Goal: Transaction & Acquisition: Purchase product/service

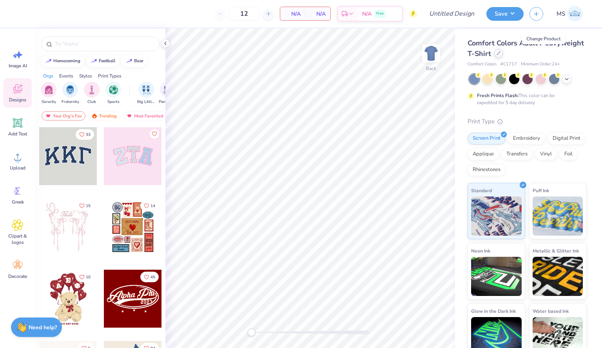
click at [500, 54] on icon at bounding box center [498, 53] width 4 height 4
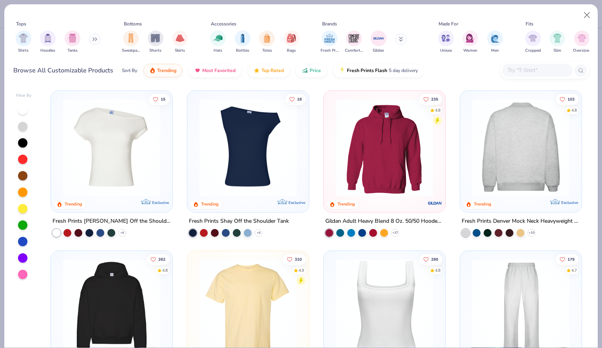
click at [468, 147] on img at bounding box center [415, 148] width 106 height 98
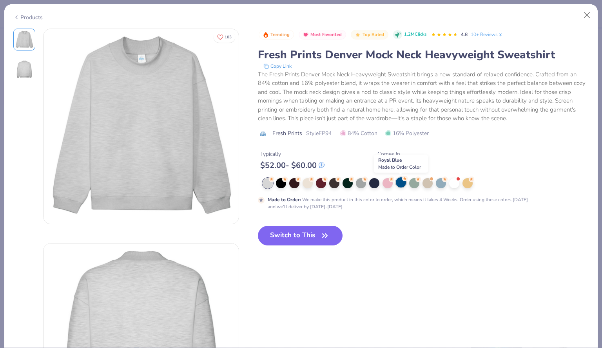
click at [400, 185] on div at bounding box center [401, 182] width 10 height 10
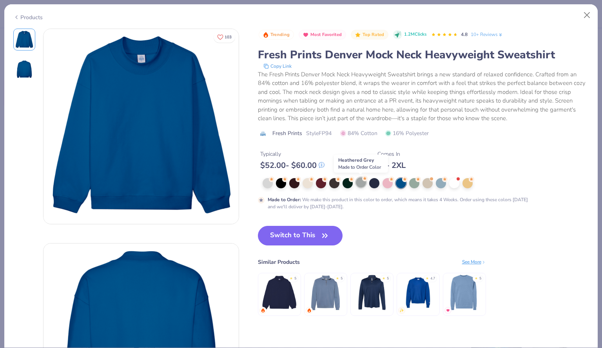
click at [361, 183] on div at bounding box center [361, 182] width 10 height 10
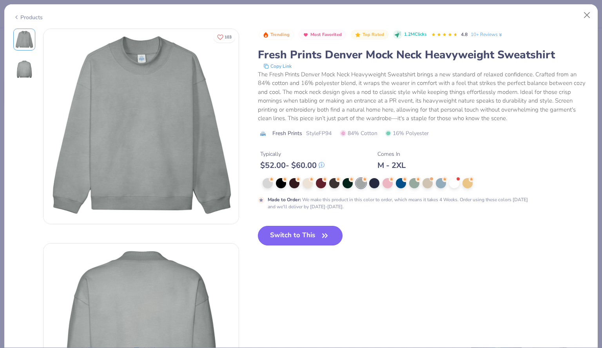
click at [303, 235] on button "Switch to This" at bounding box center [300, 236] width 85 height 20
type input "50"
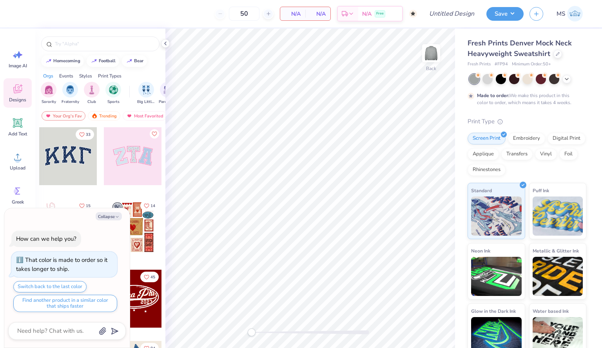
click at [66, 74] on div "Events" at bounding box center [66, 75] width 14 height 7
type textarea "x"
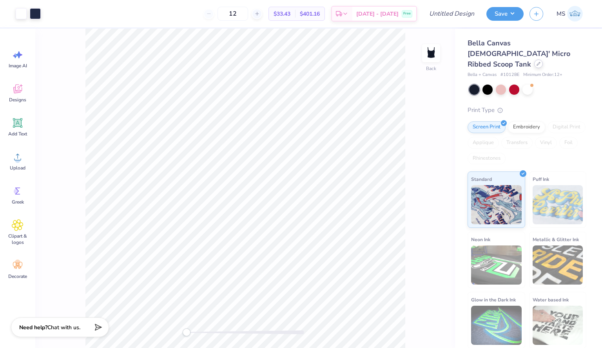
click at [536, 62] on icon at bounding box center [538, 64] width 4 height 4
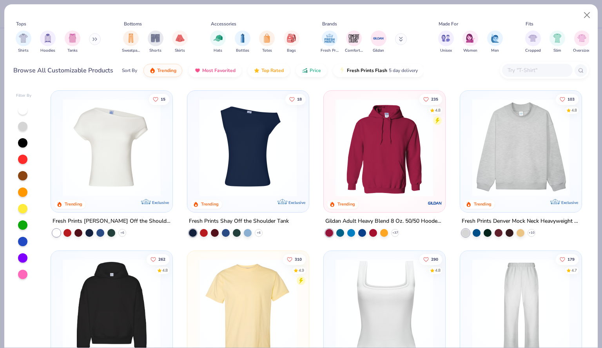
click at [92, 40] on button at bounding box center [95, 39] width 12 height 12
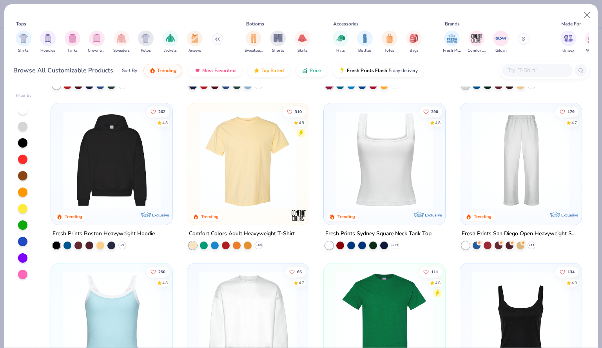
scroll to position [151, 0]
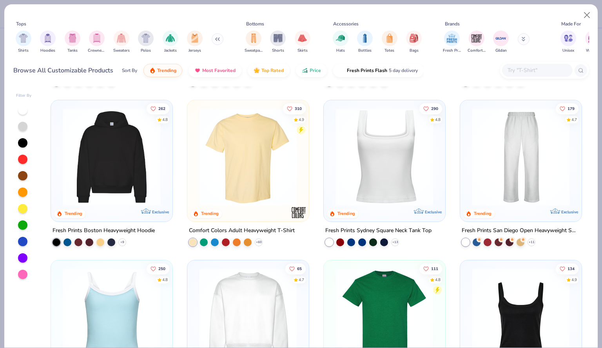
click at [116, 167] on img at bounding box center [112, 157] width 106 height 98
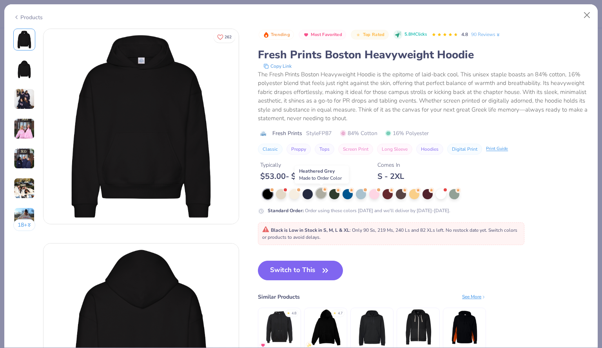
click at [324, 194] on div at bounding box center [321, 193] width 10 height 10
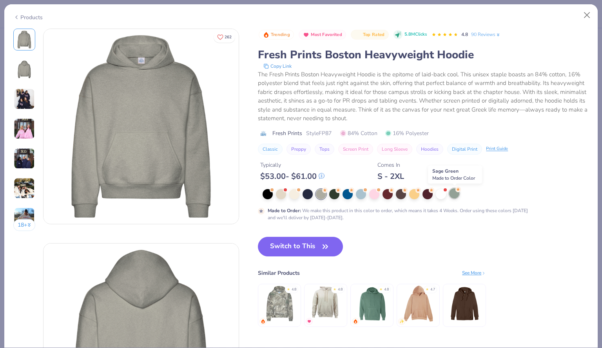
click at [455, 197] on div at bounding box center [454, 193] width 10 height 10
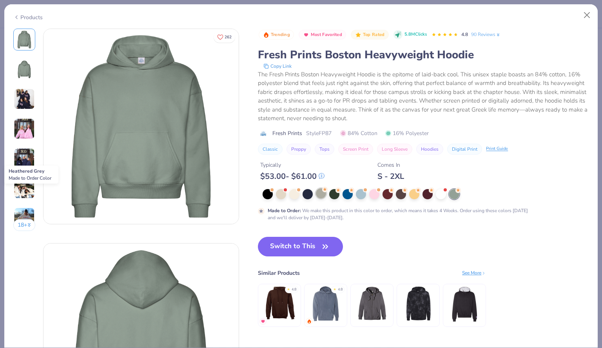
click at [318, 192] on div at bounding box center [321, 193] width 10 height 10
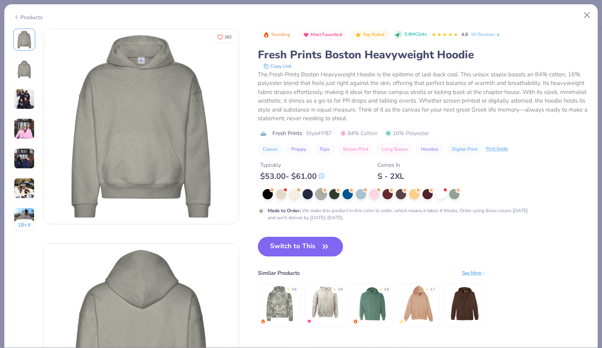
click at [295, 248] on button "Switch to This" at bounding box center [300, 247] width 85 height 20
type input "50"
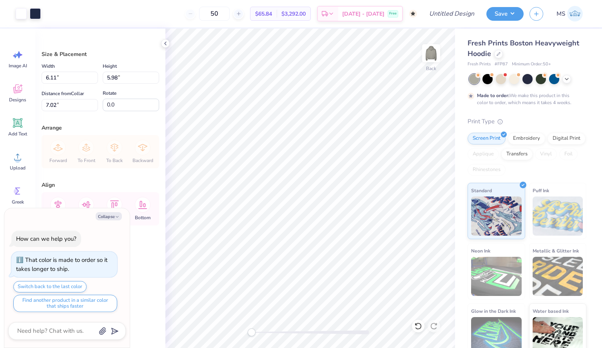
type textarea "x"
type input "8.56"
type input "8.38"
type input "2.55"
type textarea "x"
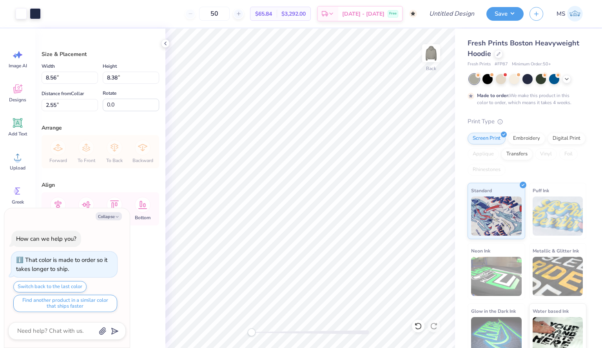
type input "9.95"
type input "9.74"
type input "1.64"
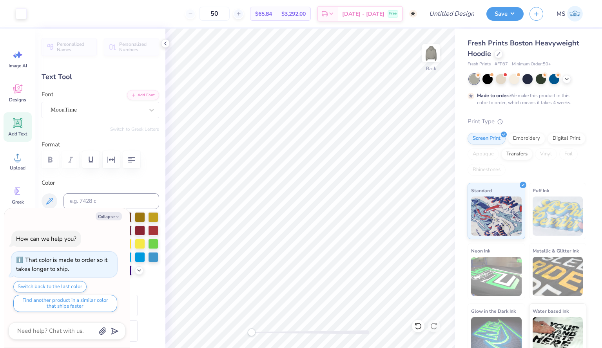
scroll to position [7, 1]
type textarea "x"
type textarea "Y Kappa"
type textarea "x"
type textarea "Yo Kappa"
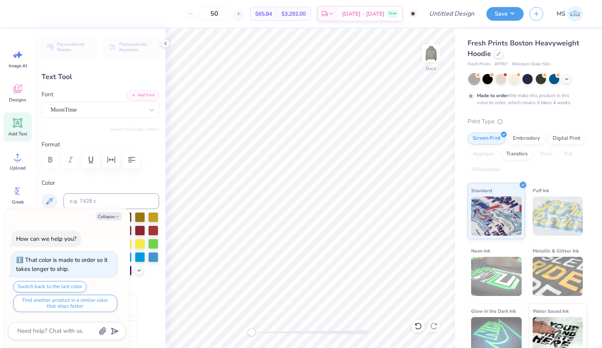
type textarea "x"
type textarea "Yog Kappa"
type textarea "x"
type textarea "Yoga Kappa"
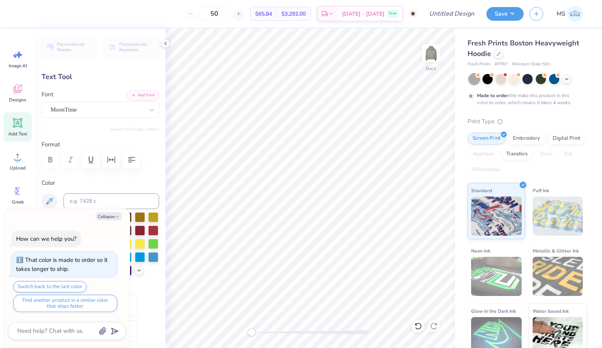
type textarea "x"
type textarea "Yoga Kap"
type textarea "x"
type textarea "Yoga Ka"
type textarea "x"
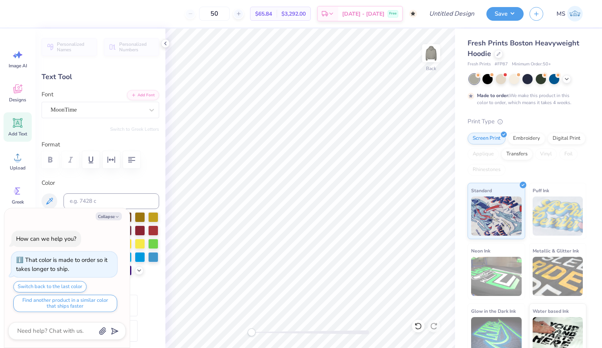
type textarea "Yoga K"
type textarea "x"
type textarea "Yoga"
type textarea "x"
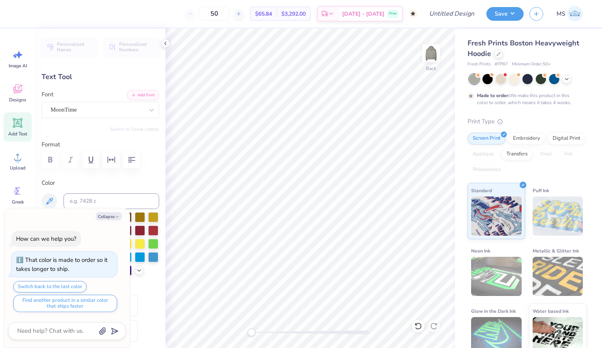
type textarea "Yoga R"
type textarea "x"
type textarea "Yoga Re"
type textarea "x"
type textarea "Yoga Ret"
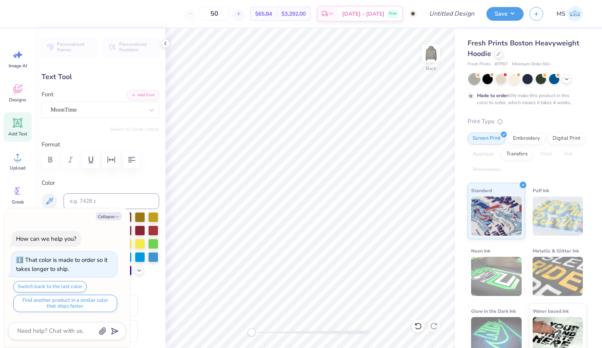
type textarea "x"
type textarea "Yoga Retr"
type textarea "x"
type textarea "Yoga Retre"
type textarea "x"
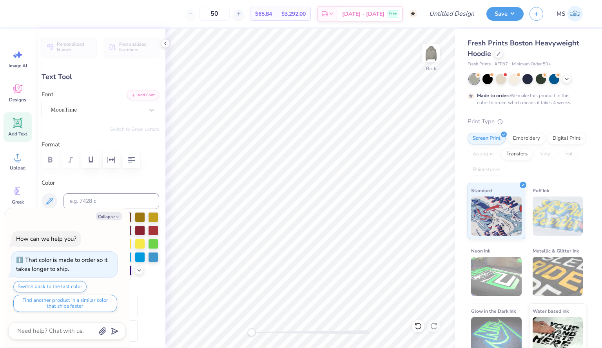
scroll to position [7, 2]
type textarea "Yoga Retreat"
type textarea "x"
type input "6.42"
type input "1.10"
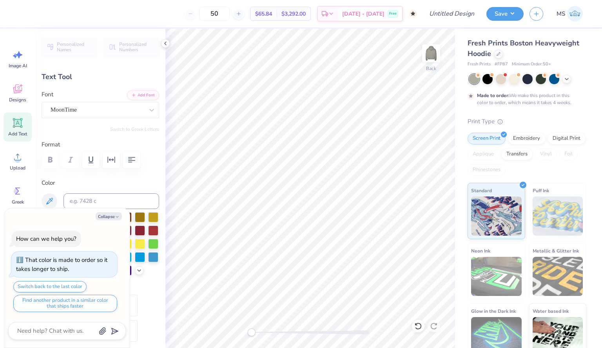
type input "10.85"
type textarea "x"
type textarea "Sisterhood Retret"
type textarea "x"
type textarea "Sisterhood Retrt"
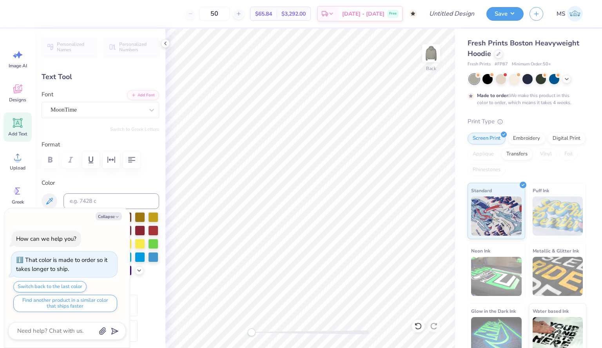
type textarea "x"
type textarea "Sisterhood Ret"
type textarea "x"
type textarea "Sisterhood Rt"
type textarea "x"
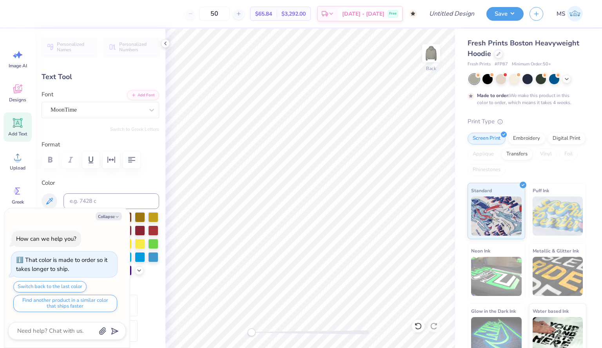
type textarea "Sisterhood t"
type textarea "x"
type textarea "Sisterhoodt"
type textarea "x"
type textarea "Sisterhoot"
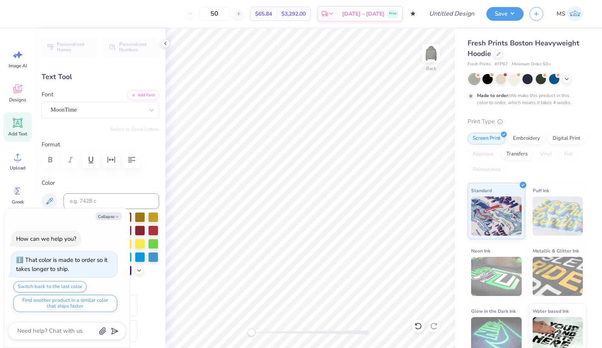
type textarea "x"
type textarea "Sisterhot"
type textarea "x"
type textarea "Sisterht"
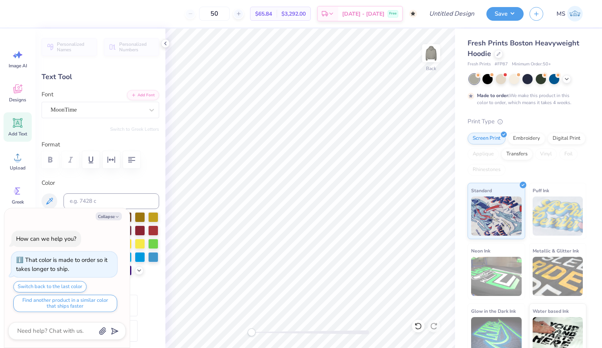
type textarea "x"
type textarea "Sister"
type textarea "x"
type textarea "Sist"
type textarea "x"
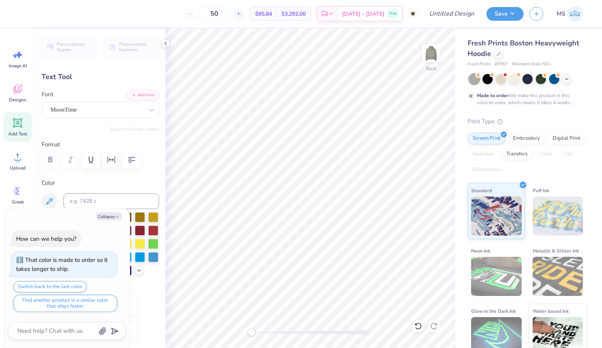
type textarea "Sis"
type textarea "x"
type textarea "Si"
type textarea "x"
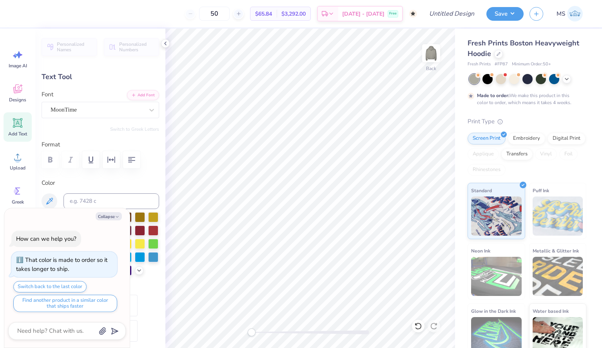
type textarea "S"
type textarea "x"
type textarea "F"
type textarea "x"
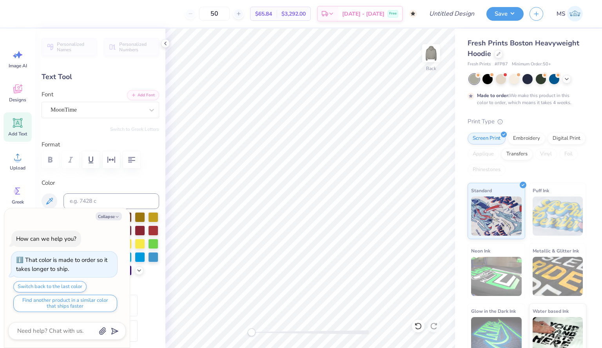
type textarea "Fal"
type textarea "x"
type textarea "Fall"
type textarea "x"
type textarea "Fall"
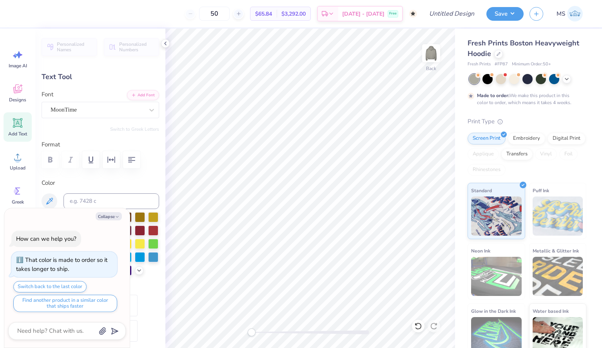
type textarea "x"
type textarea "Fall 2"
type textarea "x"
type textarea "Fall 202"
type textarea "x"
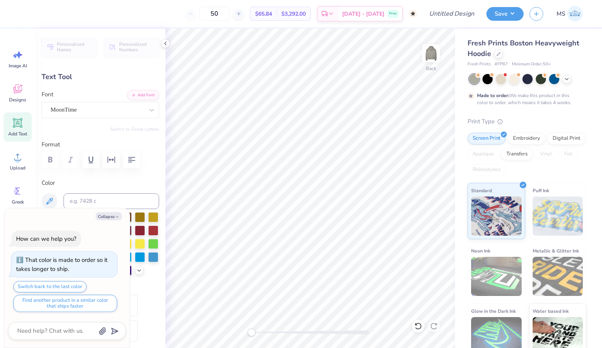
scroll to position [7, 2]
type textarea "Fall 2025"
click at [528, 80] on div at bounding box center [527, 78] width 10 height 10
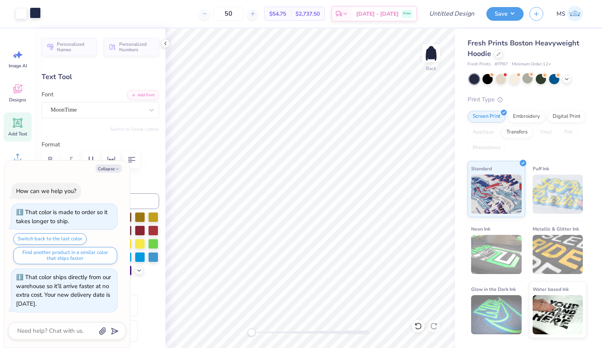
click at [37, 12] on div at bounding box center [35, 12] width 11 height 11
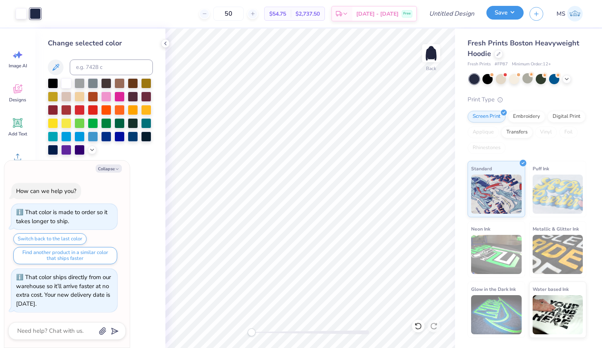
click at [515, 16] on button "Save" at bounding box center [504, 13] width 37 height 14
type textarea "x"
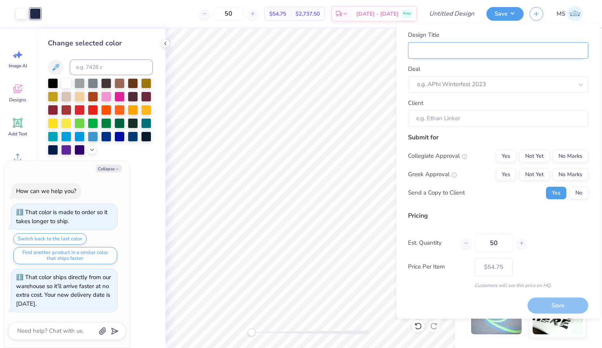
click at [463, 53] on input "Design Title" at bounding box center [498, 50] width 180 height 17
type input "Y"
type textarea "x"
type input "Y"
type textarea "x"
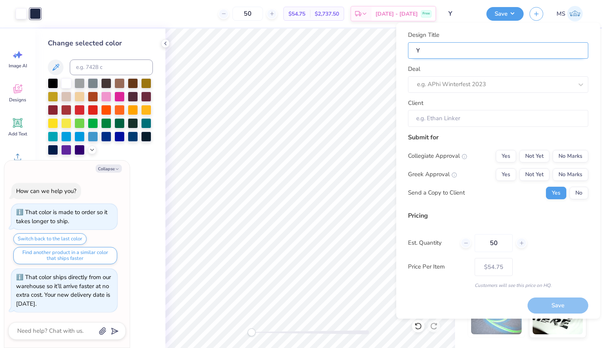
type input "Yo"
type textarea "x"
type input "Yo"
type textarea "x"
type input "Yog"
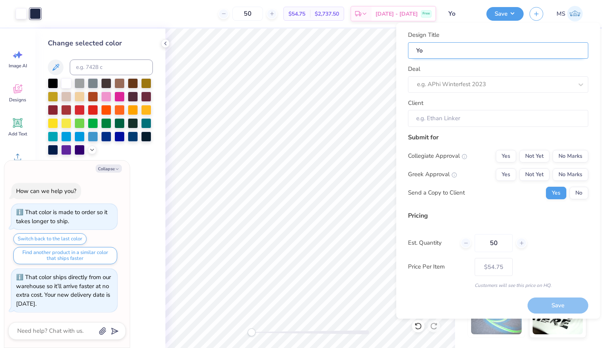
type textarea "x"
type input "Yog"
type textarea "x"
type input "Yo"
type textarea "x"
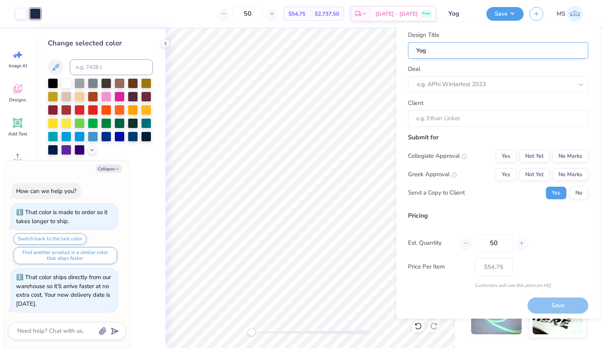
type input "Yo"
type textarea "x"
type input "Y"
type textarea "x"
type input "Y"
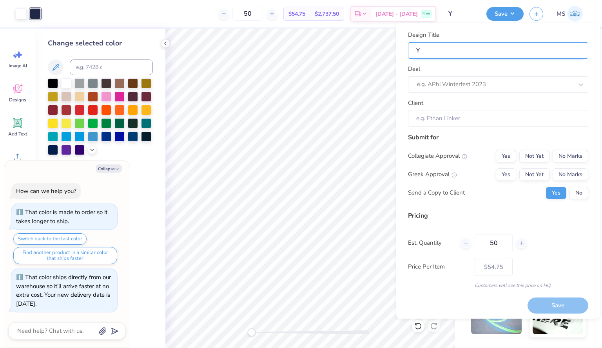
type textarea "x"
type input "N"
type textarea "x"
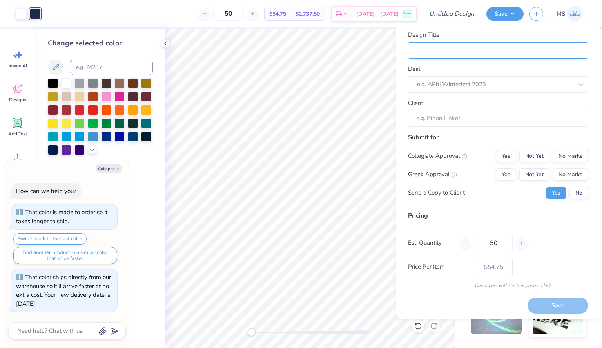
type input "N"
type textarea "x"
type input "Na"
type textarea "x"
type input "Na"
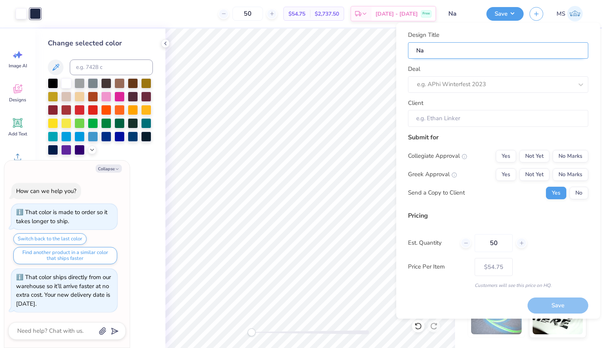
type textarea "x"
type input "Nav"
type textarea "x"
type input "Nav"
type textarea "x"
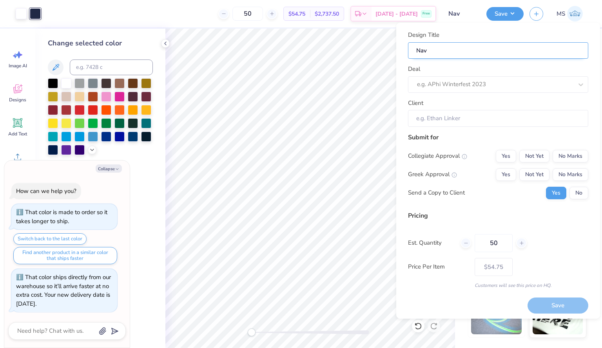
type input "Navy"
type textarea "x"
type input "Navy"
type textarea "x"
type input "Navy"
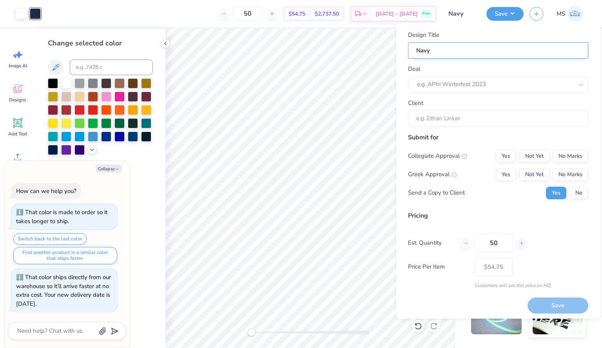
type textarea "x"
type input "Navy"
type textarea "x"
type input "Navy Y"
type textarea "x"
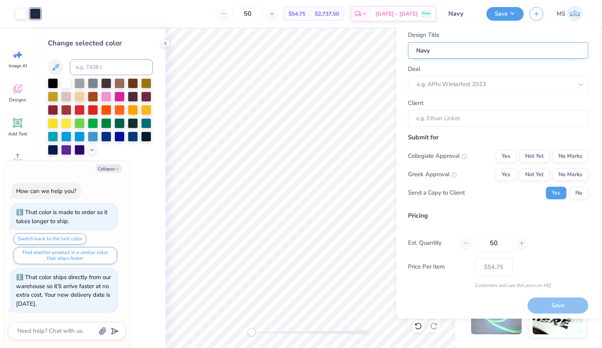
type input "Navy Y"
type textarea "x"
type input "Navy Yo"
type textarea "x"
type input "Navy Yo"
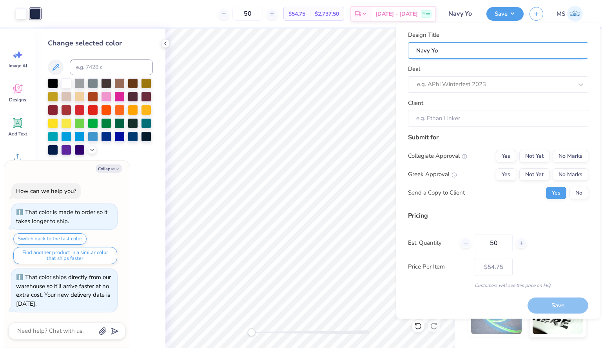
type textarea "x"
type input "Navy Yog"
type textarea "x"
type input "Navy Yog"
type textarea "x"
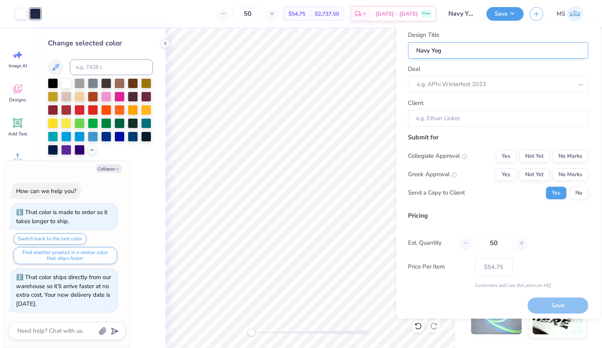
type input "Navy Yoga"
type textarea "x"
type input "Navy Yoga"
type textarea "x"
type input "Navy Yoga"
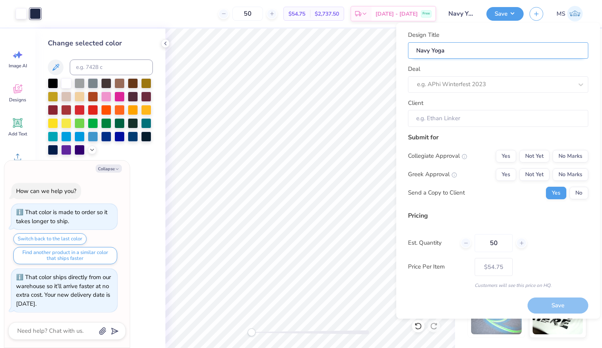
type textarea "x"
type input "Navy Yoga"
type textarea "x"
type input "Navy Yoga h"
type textarea "x"
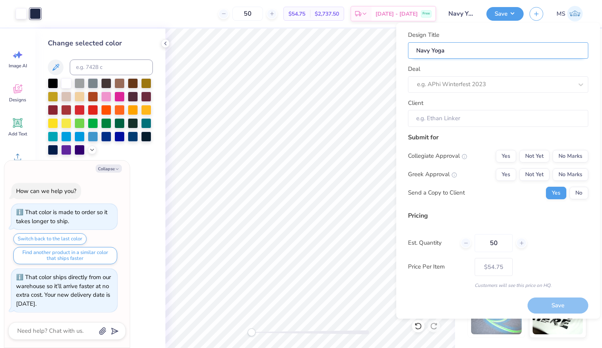
type input "Navy Yoga h"
type textarea "x"
type input "Navy Yoga ho"
type textarea "x"
type input "Navy Yoga ho"
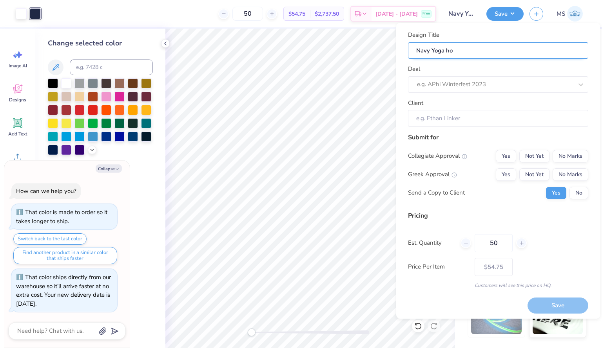
type textarea "x"
type input "Navy Yoga hoo"
type textarea "x"
type input "Navy Yoga hoo"
type textarea "x"
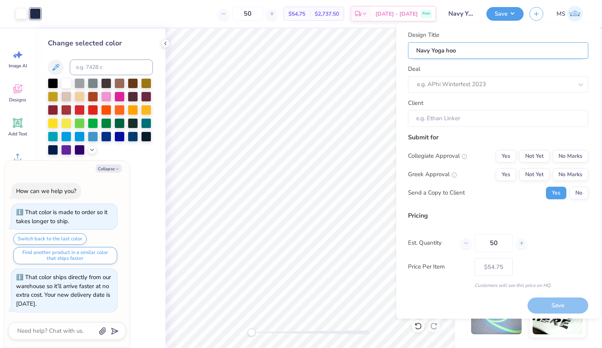
type input "Navy Yoga hood"
type textarea "x"
type input "Navy Yoga hood"
type textarea "x"
type input "Navy Yoga hoodi"
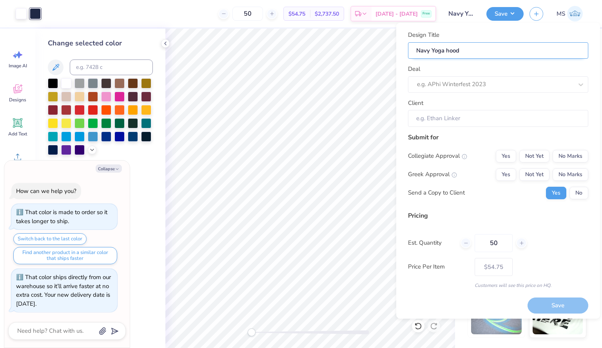
type textarea "x"
type input "Navy Yoga hoodi"
type textarea "x"
type input "Navy Yoga hoodie"
type textarea "x"
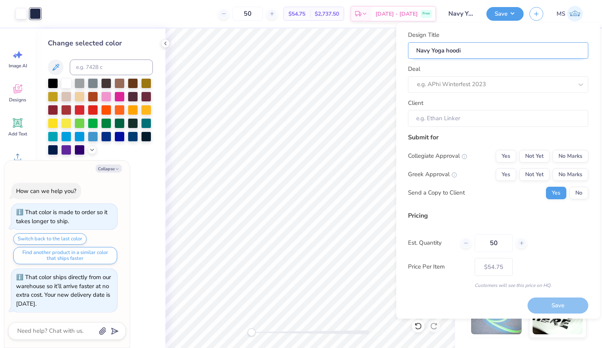
type input "Navy Yoga hoodie"
type textarea "x"
type input "Navy Yoga hoodie"
click at [464, 84] on div at bounding box center [495, 84] width 156 height 11
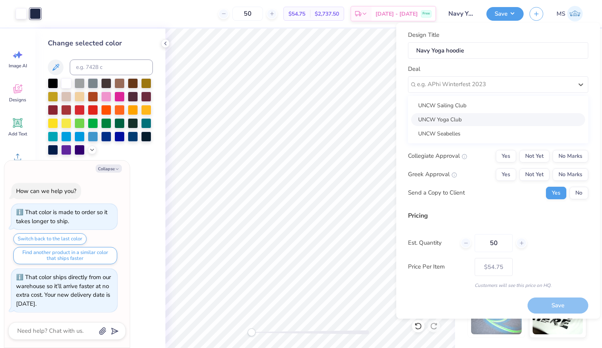
click at [473, 118] on div "UNCW Yoga Club" at bounding box center [498, 119] width 174 height 13
type textarea "x"
type input "[PERSON_NAME]"
type input "– –"
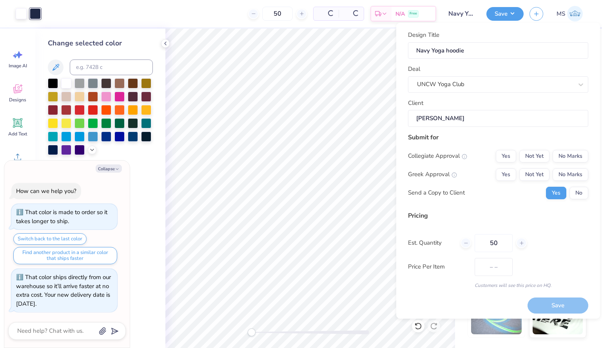
type textarea "x"
type input "$66.37"
click at [472, 118] on input "[PERSON_NAME]" at bounding box center [498, 118] width 180 height 17
click at [569, 154] on button "No Marks" at bounding box center [570, 156] width 36 height 13
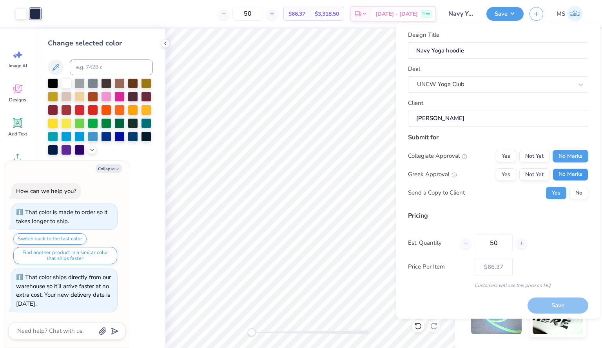
click at [570, 174] on button "No Marks" at bounding box center [570, 174] width 36 height 13
type textarea "x"
type input "– –"
type textarea "x"
type input "$54.75"
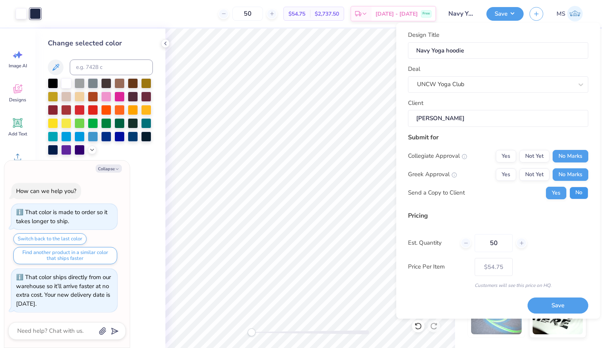
click at [576, 194] on button "No" at bounding box center [578, 193] width 19 height 13
type textarea "x"
click at [467, 241] on icon at bounding box center [465, 243] width 5 height 5
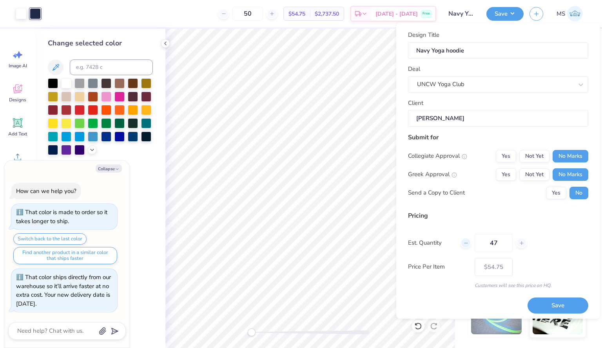
click at [467, 241] on icon at bounding box center [465, 243] width 5 height 5
type input "43"
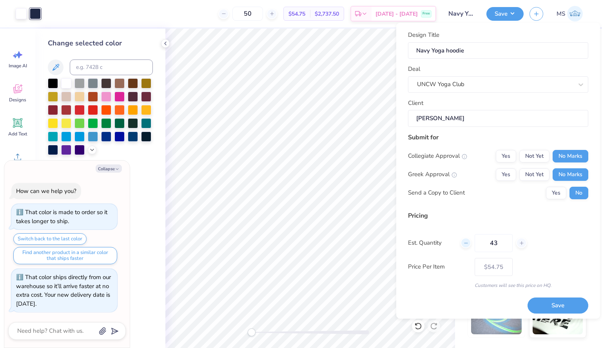
type textarea "x"
click at [467, 241] on icon at bounding box center [465, 243] width 5 height 5
type input "43"
type textarea "x"
type input "42"
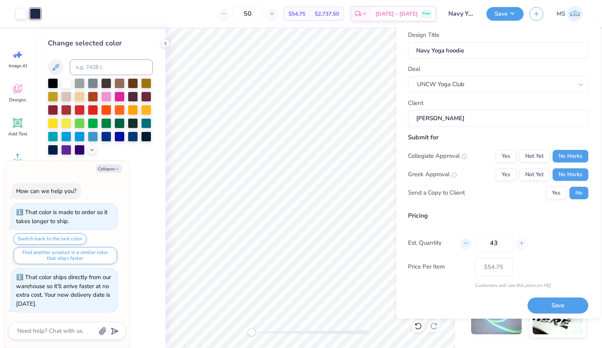
type input "– –"
type textarea "x"
type input "$56.30"
click at [467, 241] on icon at bounding box center [465, 243] width 5 height 5
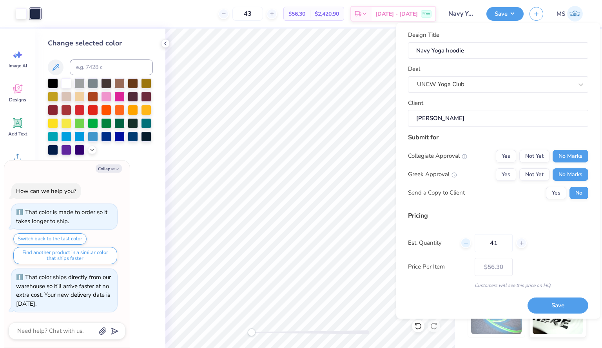
type input "40"
type textarea "x"
type input "40"
type textarea "x"
type input "– –"
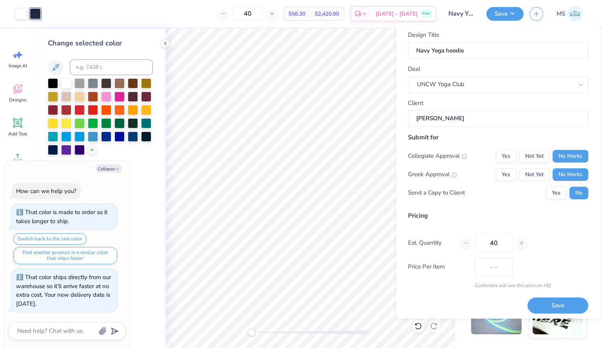
type textarea "x"
type input "$56.46"
click at [465, 290] on div "Design Title Navy Yoga hoodie Deal UNCW Yoga Club Client [PERSON_NAME] Submit f…" at bounding box center [498, 172] width 180 height 283
click at [559, 303] on button "Save" at bounding box center [557, 306] width 61 height 16
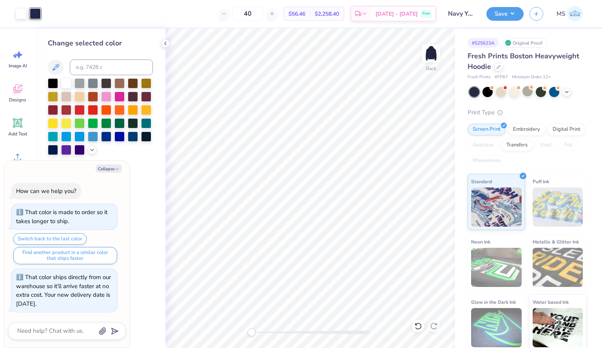
click at [577, 94] on div at bounding box center [527, 92] width 117 height 10
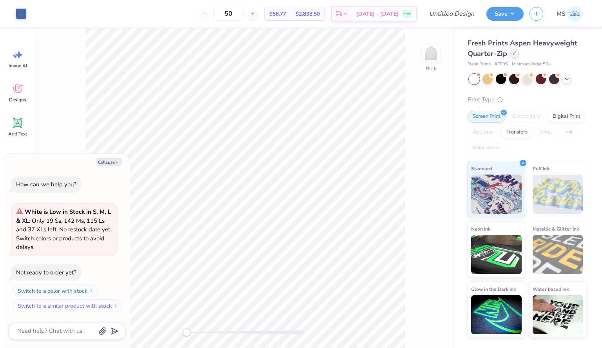
click at [515, 53] on icon at bounding box center [514, 53] width 3 height 3
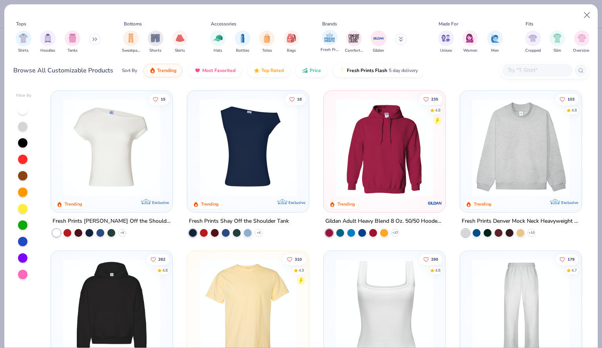
type textarea "x"
click at [543, 72] on input "text" at bounding box center [537, 70] width 60 height 9
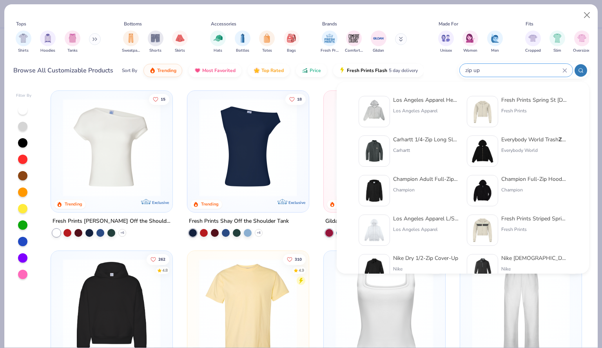
type input "zip up"
click at [385, 221] on img at bounding box center [374, 230] width 24 height 24
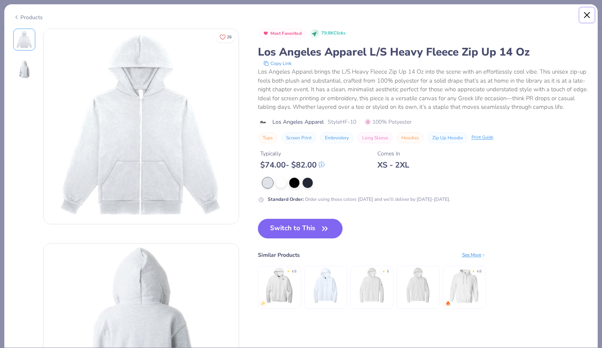
click at [588, 15] on button "Close" at bounding box center [586, 15] width 15 height 15
type textarea "x"
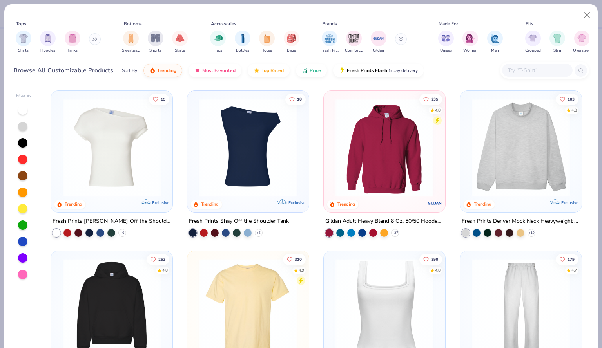
click at [538, 71] on input "text" at bounding box center [537, 70] width 60 height 9
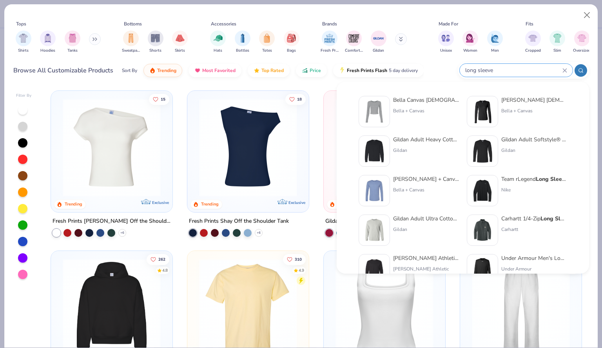
type input "long sleeve"
click at [373, 232] on img at bounding box center [374, 230] width 24 height 24
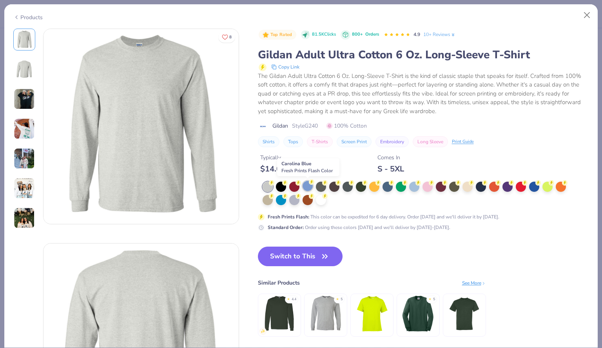
click at [308, 182] on div at bounding box center [307, 186] width 10 height 10
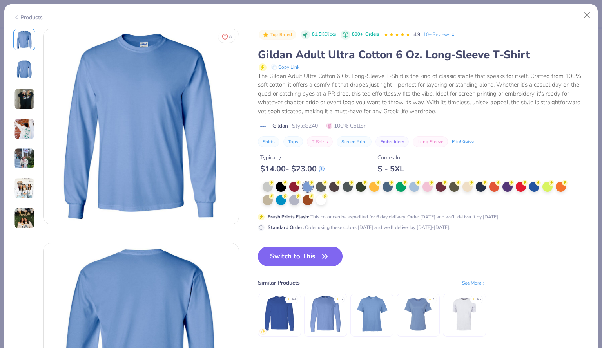
click at [310, 250] on button "Switch to This" at bounding box center [300, 257] width 85 height 20
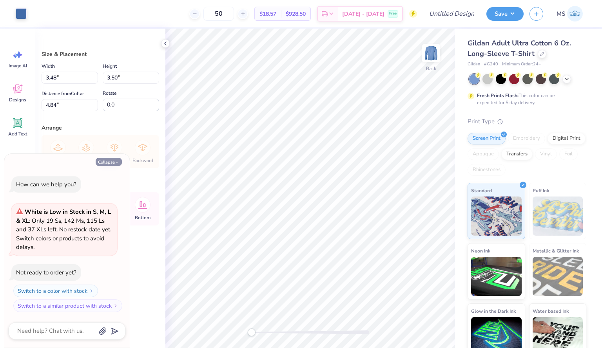
click at [114, 163] on button "Collapse" at bounding box center [109, 162] width 26 height 8
type textarea "x"
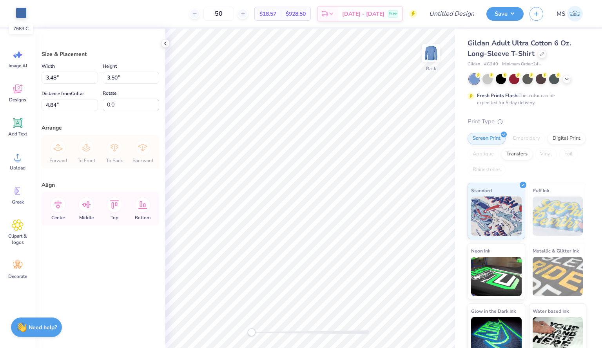
click at [16, 12] on div at bounding box center [21, 12] width 11 height 11
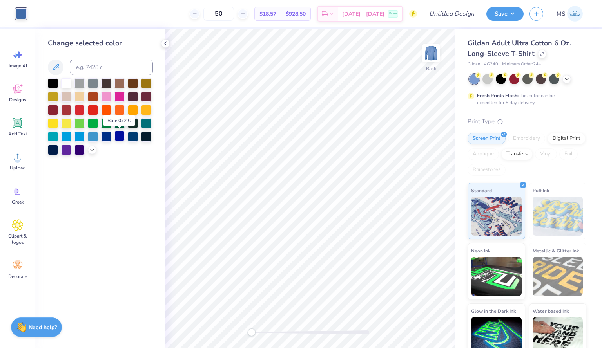
click at [118, 135] on div at bounding box center [119, 136] width 10 height 10
click at [54, 149] on div at bounding box center [53, 149] width 10 height 10
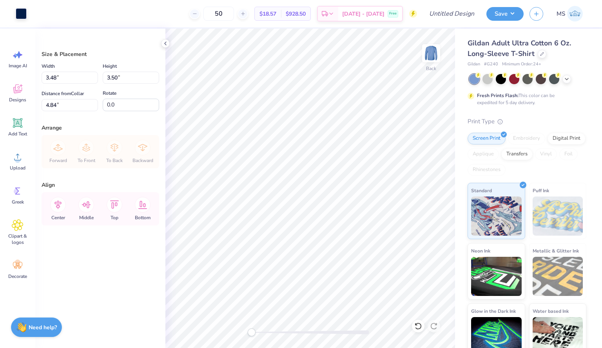
type input "4.00"
type input "4.02"
type input "4.32"
click at [429, 62] on img at bounding box center [430, 53] width 31 height 31
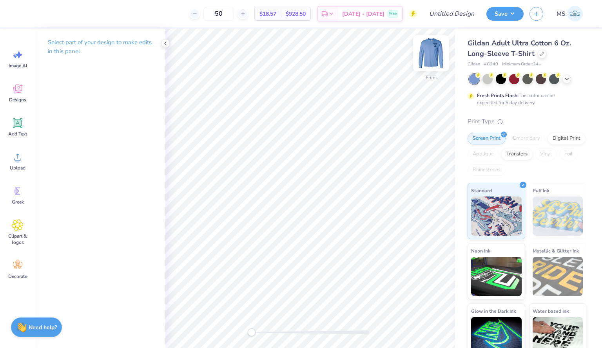
click at [431, 60] on img at bounding box center [430, 53] width 31 height 31
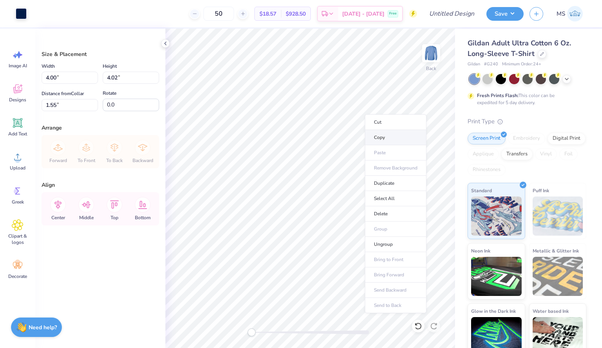
click at [386, 136] on li "Copy" at bounding box center [396, 137] width 62 height 15
click at [439, 58] on img at bounding box center [430, 53] width 31 height 31
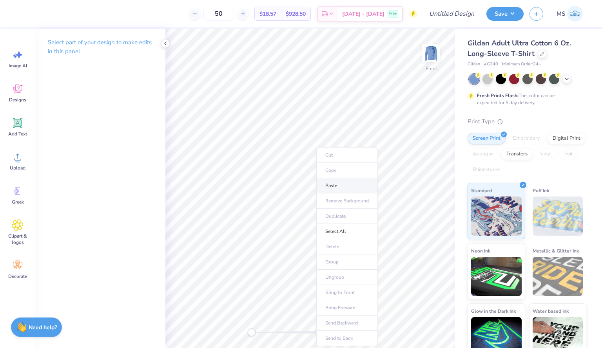
click at [328, 185] on li "Paste" at bounding box center [347, 185] width 62 height 15
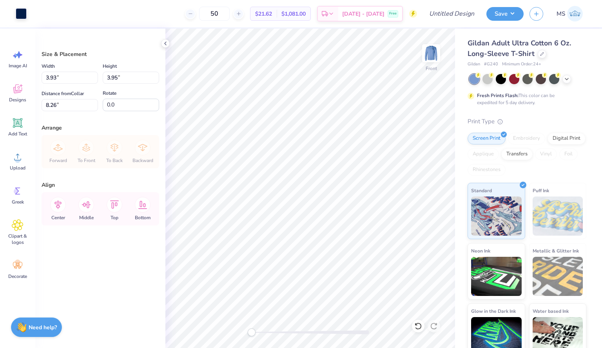
type input "7.72"
type input "7.76"
type input "4.45"
type input "10.81"
type input "10.87"
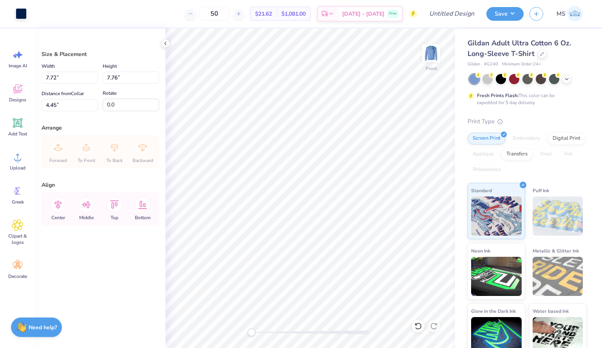
type input "1.34"
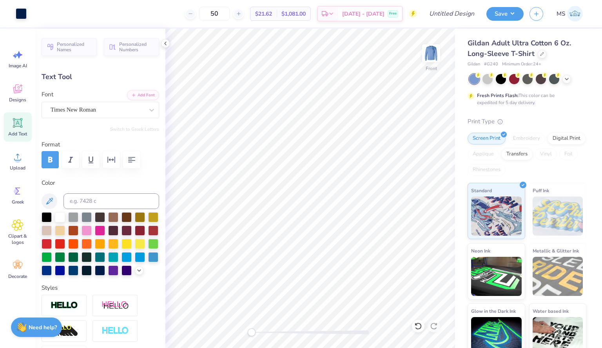
type input "2.41"
type input "7.23"
type textarea "1"
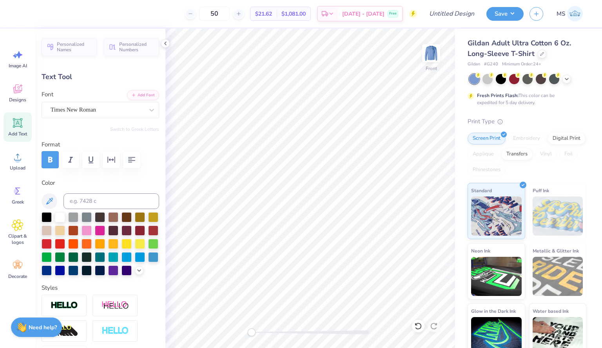
type textarea "2025-2026"
type input "5.51"
type input "5.26"
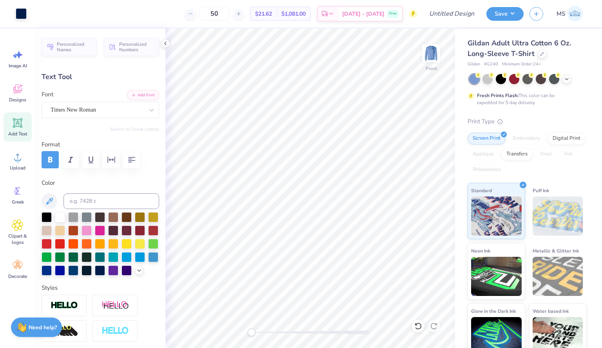
type input "5.64"
click at [437, 49] on img at bounding box center [430, 53] width 31 height 31
type input "5.61"
type input "0.91"
type input "3.79"
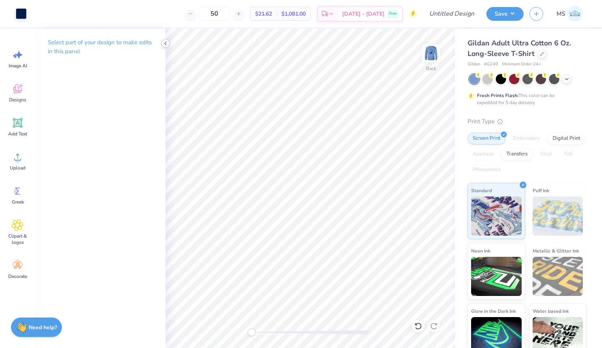
click at [165, 44] on icon at bounding box center [165, 43] width 6 height 6
